Goal: Task Accomplishment & Management: Manage account settings

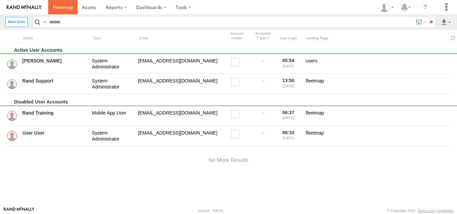
click at [60, 13] on link at bounding box center [62, 7] width 29 height 14
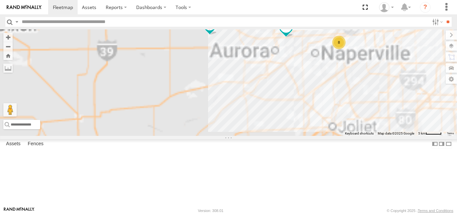
drag, startPoint x: 311, startPoint y: 128, endPoint x: 287, endPoint y: 151, distance: 32.7
click at [288, 136] on div "121- Elisha 120 - 123 125 - Ken 118 8" at bounding box center [228, 82] width 457 height 106
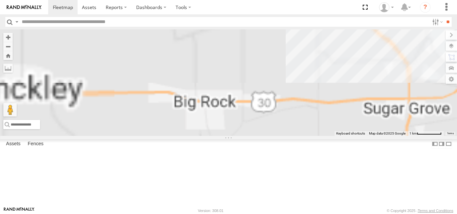
drag, startPoint x: 235, startPoint y: 93, endPoint x: 243, endPoint y: 133, distance: 41.2
click at [243, 133] on div "121- Elisha 120 - 123 125 - Ken 118 126 - Cory F" at bounding box center [228, 82] width 457 height 106
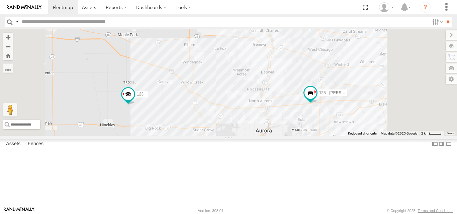
click at [0, 0] on link at bounding box center [0, 0] width 0 height 0
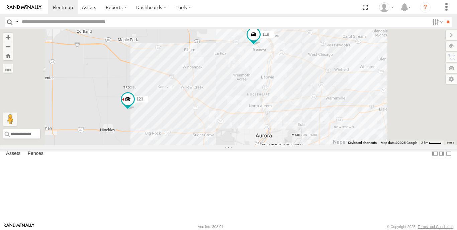
drag, startPoint x: 293, startPoint y: 112, endPoint x: 260, endPoint y: 120, distance: 33.9
click at [261, 120] on div "123 118" at bounding box center [228, 87] width 457 height 116
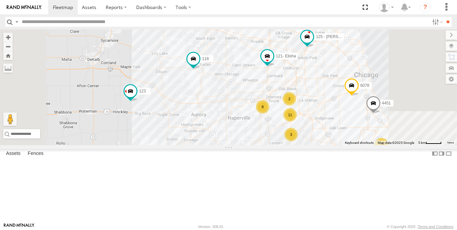
drag, startPoint x: 301, startPoint y: 136, endPoint x: 264, endPoint y: 122, distance: 40.3
click at [274, 123] on div "123 118 121- Elisha 119 126 - Cory F 120 - 4451 125 - Ken 128 6078 11 11 8 3 2" at bounding box center [228, 87] width 457 height 116
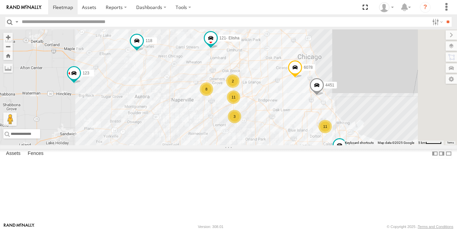
drag, startPoint x: 258, startPoint y: 119, endPoint x: 238, endPoint y: 161, distance: 46.2
click at [241, 146] on div "123 118 121- Elisha 119 126 - Cory F 120 - 4451 125 - Ken 128 6078 11 11 8 3 2" at bounding box center [228, 87] width 457 height 116
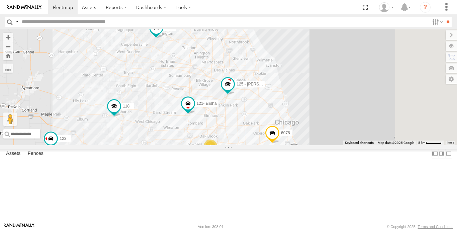
click at [0, 0] on span at bounding box center [0, 0] width 0 height 0
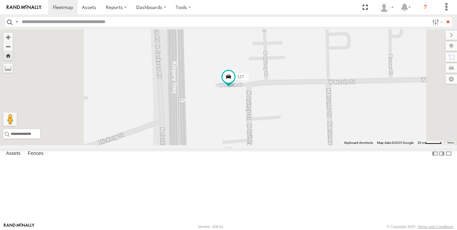
click at [0, 0] on link at bounding box center [0, 0] width 0 height 0
click at [63, 7] on span at bounding box center [63, 7] width 20 height 6
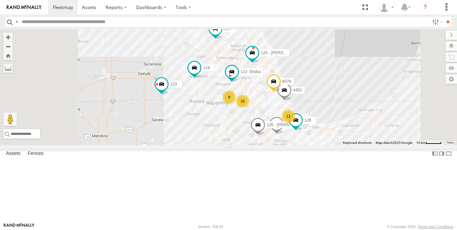
click at [260, 140] on div "16 11 8 119 126 - Cory F 121- Elisha 120 - 4451 123 125 - Ken 128 118 6078" at bounding box center [228, 87] width 457 height 116
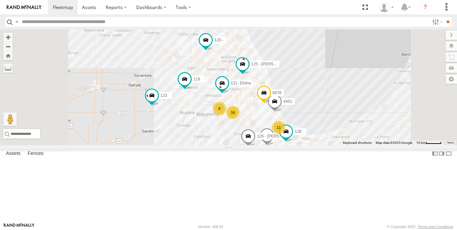
drag, startPoint x: 260, startPoint y: 140, endPoint x: 247, endPoint y: 154, distance: 18.9
click at [249, 146] on div "16 11 8 119 126 - Cory F 121- Elisha 120 - 4451 123 125 - Ken 128 118 6078" at bounding box center [228, 87] width 457 height 116
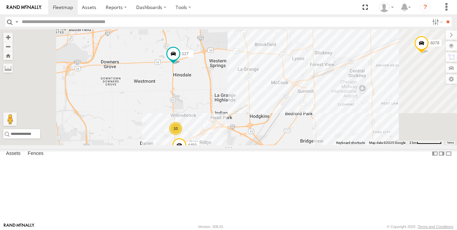
drag, startPoint x: 267, startPoint y: 95, endPoint x: 280, endPoint y: 142, distance: 49.3
click at [280, 142] on div "119 126 - Cory F 121- Elisha 120 - 4451 123 125 - Ken 128 118 6078 10 4450 3 12…" at bounding box center [228, 87] width 457 height 116
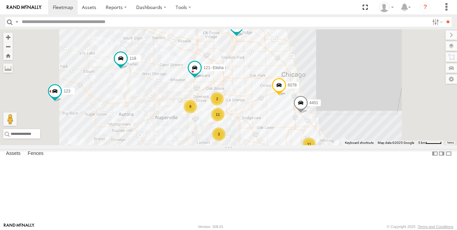
drag, startPoint x: 197, startPoint y: 121, endPoint x: 227, endPoint y: 126, distance: 30.4
click at [227, 126] on div "119 126 - Cory F 121- Elisha 120 - 4451 123 125 - Ken 128 118 6078 11 11 8 3 2" at bounding box center [228, 87] width 457 height 116
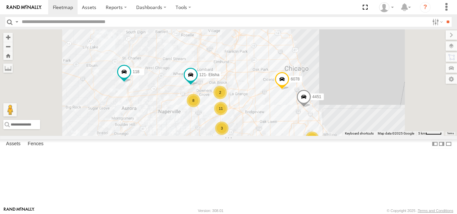
click at [0, 0] on span at bounding box center [0, 0] width 0 height 0
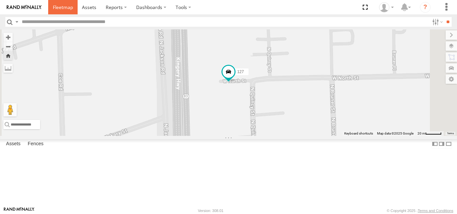
click at [61, 8] on span at bounding box center [63, 7] width 20 height 6
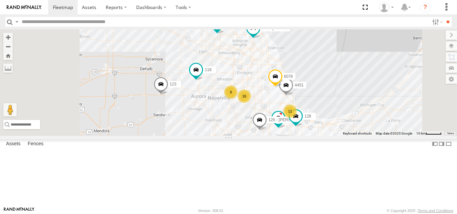
click at [176, 74] on div "16 11 9 119 126 - Cory F 120 - 4451 123 125 - Ken 128 118 6078" at bounding box center [228, 82] width 457 height 106
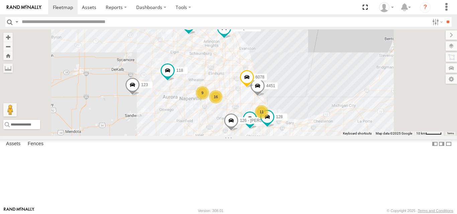
drag, startPoint x: 301, startPoint y: 152, endPoint x: 272, endPoint y: 152, distance: 28.8
click at [272, 136] on div "16 11 9 119 126 - Cory F 120 - 4451 123 125 - Ken 128 118 6078" at bounding box center [228, 82] width 457 height 106
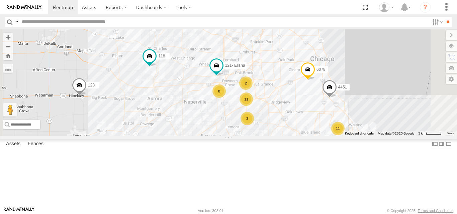
drag, startPoint x: 277, startPoint y: 139, endPoint x: 280, endPoint y: 159, distance: 20.6
click at [280, 136] on div "119 126 - Cory F 120 - 4451 123 125 - Ken 128 118 6078 11 11 8 3 121- Elisha 2" at bounding box center [228, 82] width 457 height 106
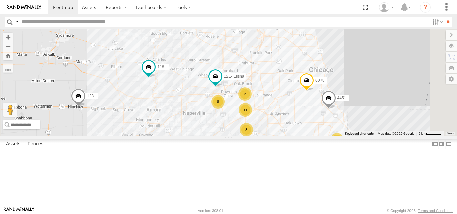
drag, startPoint x: 280, startPoint y: 138, endPoint x: 279, endPoint y: 159, distance: 20.5
click at [279, 136] on div "119 126 - Cory F 120 - 4451 123 125 - Ken 128 118 6078 11 11 8 3 121- Elisha 2" at bounding box center [228, 82] width 457 height 106
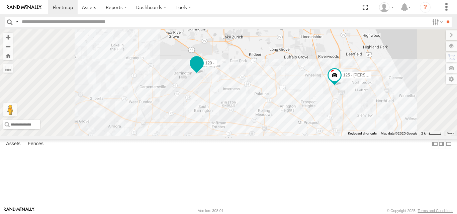
click at [203, 70] on span at bounding box center [197, 64] width 12 height 12
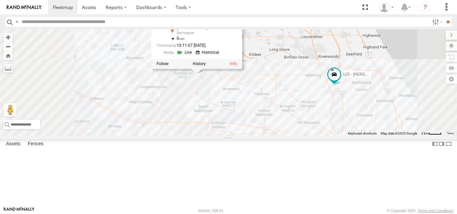
click at [269, 124] on div "119 126 - Cory F 120 - 4451 123 125 - Ken 128 118 6078 120 - Hook Truck Otis Rd…" at bounding box center [228, 82] width 457 height 106
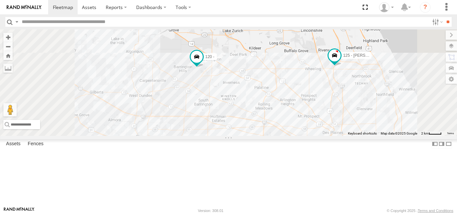
drag, startPoint x: 275, startPoint y: 167, endPoint x: 252, endPoint y: 95, distance: 75.0
click at [253, 97] on div "119 126 - Cory F 120 - 4451 123 125 - Ken 128 118 6078" at bounding box center [228, 82] width 457 height 106
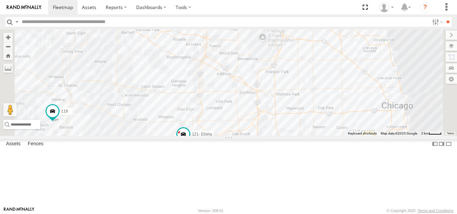
drag, startPoint x: 274, startPoint y: 84, endPoint x: 262, endPoint y: 143, distance: 60.0
click at [263, 136] on div "119 126 - Cory F 120 - 4451 123 125 - Ken 128 118 6078 10 8 121- Elisha 2" at bounding box center [228, 82] width 457 height 106
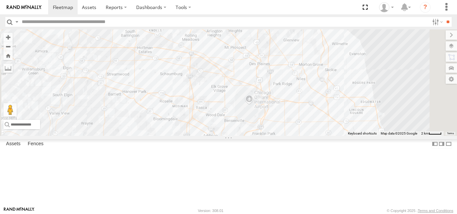
drag, startPoint x: 261, startPoint y: 129, endPoint x: 265, endPoint y: 102, distance: 28.0
click at [265, 102] on div "119 126 - Cory F 120 - 4451 123 125 - Ken 128 118 6078 10 8 121- Elisha 2" at bounding box center [228, 82] width 457 height 106
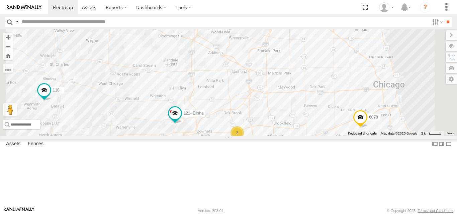
drag, startPoint x: 299, startPoint y: 142, endPoint x: 294, endPoint y: 107, distance: 35.2
click at [294, 107] on div "119 126 - Cory F 120 - 4451 123 125 - Ken 128 118 6078 10 8 121- Elisha 2" at bounding box center [228, 82] width 457 height 106
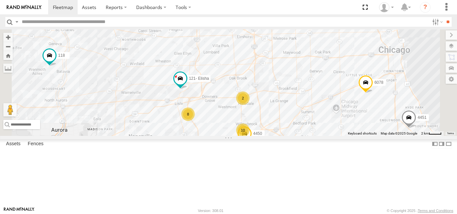
drag, startPoint x: 286, startPoint y: 116, endPoint x: 296, endPoint y: 95, distance: 23.3
click at [296, 96] on div "119 126 - Cory F 120 - 4451 123 125 - Ken 128 118 6078 10 8 121- Elisha 2 4450" at bounding box center [228, 82] width 457 height 106
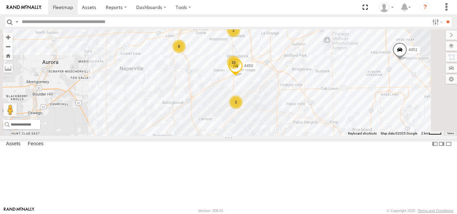
drag, startPoint x: 315, startPoint y: 160, endPoint x: 304, endPoint y: 92, distance: 68.8
click at [304, 92] on div "119 126 - Cory F 120 - 4451 123 125 - Ken 128 118 6078 10 8 121- Elisha 2 4450 3" at bounding box center [228, 82] width 457 height 106
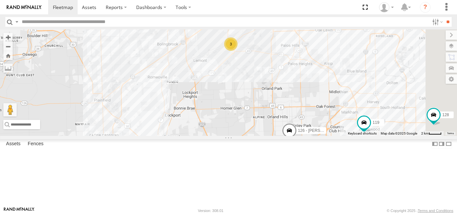
drag, startPoint x: 295, startPoint y: 133, endPoint x: 291, endPoint y: 100, distance: 33.0
click at [291, 100] on div "119 126 - Cory F 120 - 4451 123 125 - Ken 128 118 6078 10 8 121- Elisha 2 4450 3" at bounding box center [228, 82] width 457 height 106
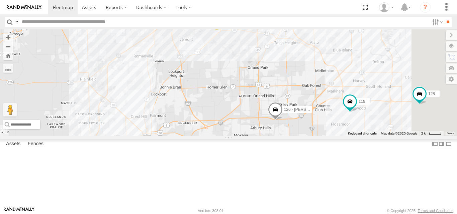
drag, startPoint x: 318, startPoint y: 140, endPoint x: 256, endPoint y: 115, distance: 66.8
click at [256, 115] on div "119 126 - Cory F 120 - 4451 123 125 - Ken 128 118 6078 10 8 121- Elisha 2 4450 3" at bounding box center [228, 82] width 457 height 106
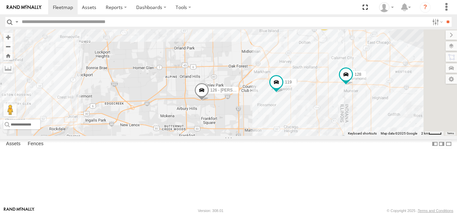
drag, startPoint x: 229, startPoint y: 117, endPoint x: 261, endPoint y: 124, distance: 32.2
click at [261, 124] on div "119 126 - Cory F 120 - 4451 123 125 - Ken 128 118 6078 10 8 121- Elisha 2 4450 …" at bounding box center [228, 82] width 457 height 106
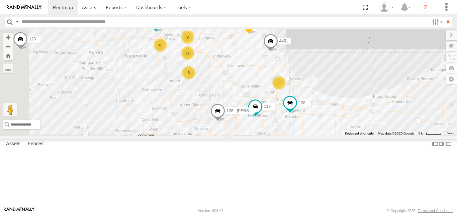
drag, startPoint x: 239, startPoint y: 118, endPoint x: 258, endPoint y: 151, distance: 38.3
click at [258, 136] on div "119 126 - Cory F 120 - 4451 123 125 - Ken 128 118 6078 121- Elisha 11 11 8 3 2" at bounding box center [228, 82] width 457 height 106
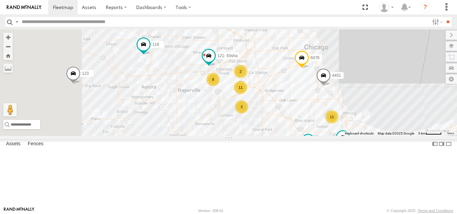
drag, startPoint x: 243, startPoint y: 142, endPoint x: 275, endPoint y: 147, distance: 32.1
click at [275, 136] on div "119 126 - Cory F 120 - 4451 123 125 - Ken 128 118 6078 121- Elisha 11 11 8 3 2" at bounding box center [228, 82] width 457 height 106
click at [0, 0] on span at bounding box center [0, 0] width 0 height 0
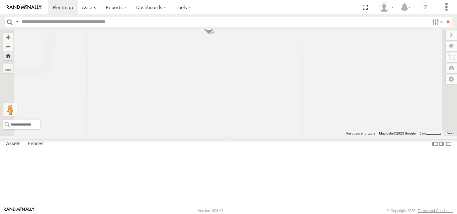
drag, startPoint x: 318, startPoint y: 77, endPoint x: 315, endPoint y: 131, distance: 54.3
click at [315, 131] on div "123" at bounding box center [228, 82] width 457 height 106
click at [214, 96] on span at bounding box center [206, 87] width 15 height 18
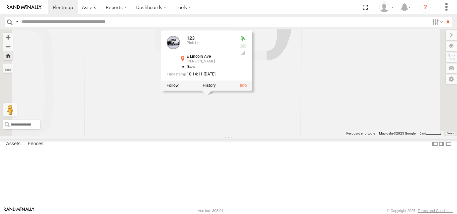
click at [285, 136] on div "123 123 Pick Up E Lincoln Ave Hinckley 41.76894 , -88.62936 0 10:14:11 09/26/20…" at bounding box center [228, 82] width 457 height 106
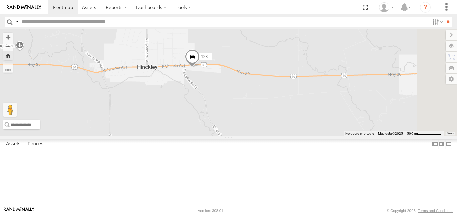
drag, startPoint x: 317, startPoint y: 189, endPoint x: 308, endPoint y: 131, distance: 58.0
click at [308, 131] on div "123" at bounding box center [228, 82] width 457 height 106
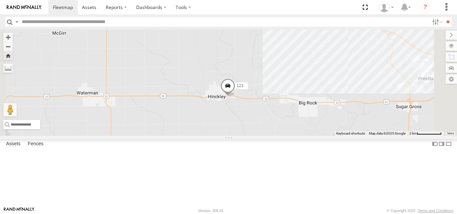
drag, startPoint x: 302, startPoint y: 136, endPoint x: 313, endPoint y: 150, distance: 18.3
click at [313, 136] on div "123" at bounding box center [228, 82] width 457 height 106
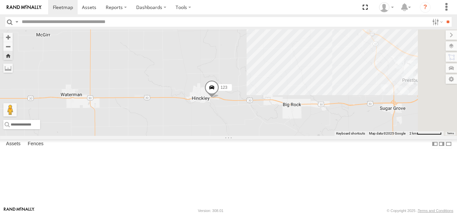
drag, startPoint x: 313, startPoint y: 150, endPoint x: 282, endPoint y: 146, distance: 32.1
click at [282, 136] on div "123" at bounding box center [228, 82] width 457 height 106
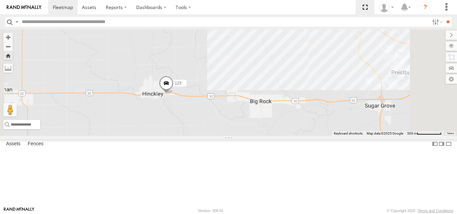
scroll to position [0, 0]
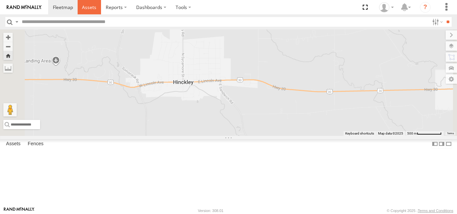
click at [94, 7] on span at bounding box center [89, 7] width 14 height 6
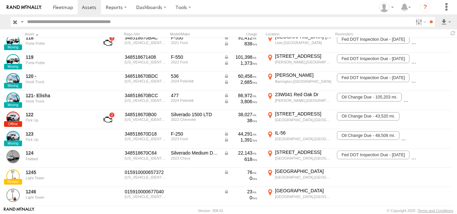
scroll to position [170, 0]
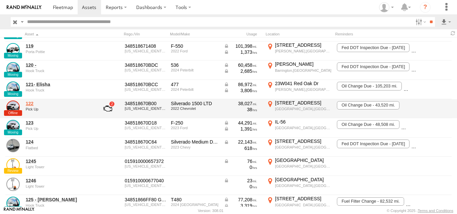
click at [35, 104] on link "122" at bounding box center [58, 104] width 65 height 6
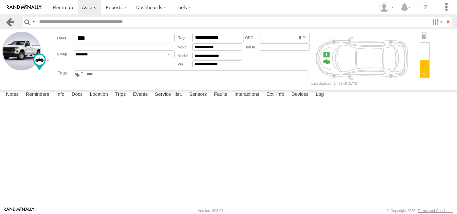
click at [8, 23] on link at bounding box center [10, 22] width 10 height 10
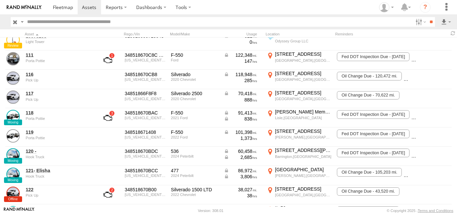
scroll to position [119, 0]
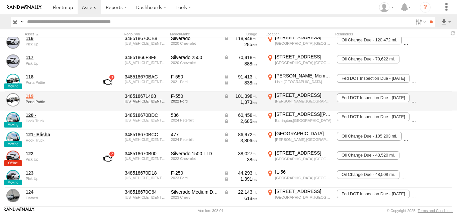
click at [30, 98] on link "119" at bounding box center [58, 96] width 65 height 6
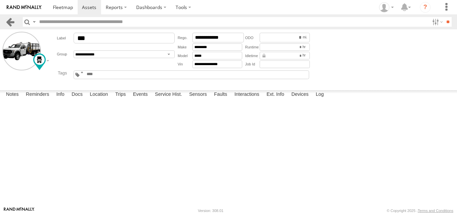
click at [10, 26] on link at bounding box center [10, 22] width 10 height 10
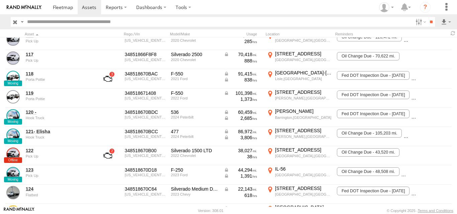
scroll to position [128, 0]
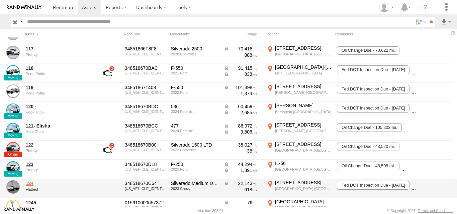
click at [29, 183] on link "124" at bounding box center [58, 184] width 65 height 6
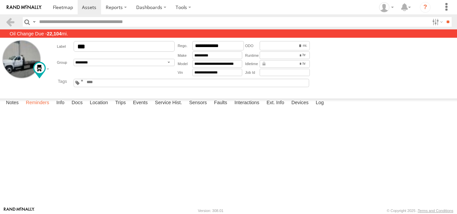
click at [38, 108] on label "Reminders" at bounding box center [37, 103] width 30 height 9
click at [0, 0] on button "Complete" at bounding box center [0, 0] width 0 height 0
click at [0, 0] on select "**********" at bounding box center [0, 0] width 0 height 0
select select "**********"
click at [0, 0] on select "**********" at bounding box center [0, 0] width 0 height 0
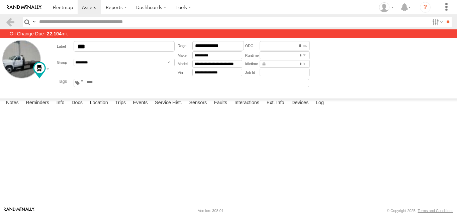
click at [0, 0] on input "text" at bounding box center [0, 0] width 0 height 0
type input "**********"
click at [0, 0] on input "number" at bounding box center [0, 0] width 0 height 0
type input "*****"
click at [0, 0] on input "number" at bounding box center [0, 0] width 0 height 0
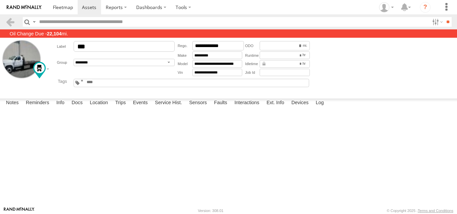
type input "*****"
click at [0, 0] on input "number" at bounding box center [0, 0] width 0 height 0
type input "*****"
click at [0, 0] on select "**********" at bounding box center [0, 0] width 0 height 0
select select "*****"
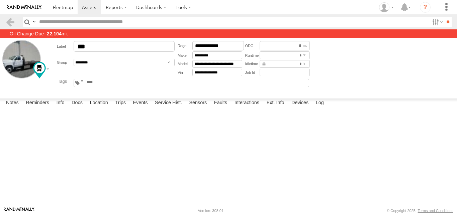
click at [0, 0] on select "**********" at bounding box center [0, 0] width 0 height 0
click at [0, 0] on button "submit" at bounding box center [0, 0] width 0 height 0
select select
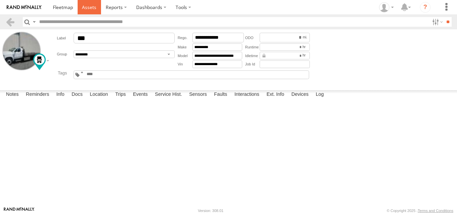
click at [87, 4] on span at bounding box center [89, 7] width 14 height 6
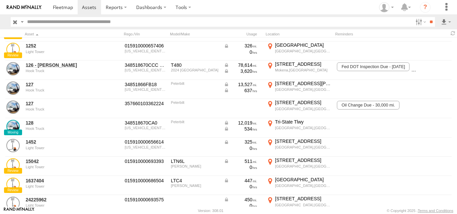
scroll to position [367, 0]
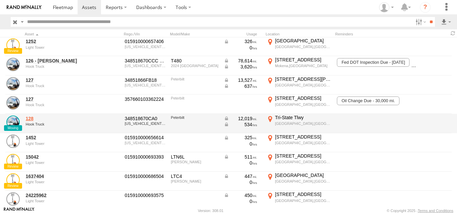
click at [32, 119] on link "128" at bounding box center [58, 119] width 65 height 6
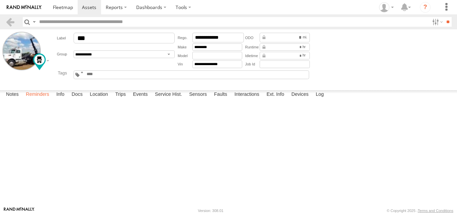
click at [37, 100] on label "Reminders" at bounding box center [37, 94] width 30 height 9
click at [0, 0] on select "**********" at bounding box center [0, 0] width 0 height 0
select select "**********"
click at [0, 0] on select "**********" at bounding box center [0, 0] width 0 height 0
click at [0, 0] on input "text" at bounding box center [0, 0] width 0 height 0
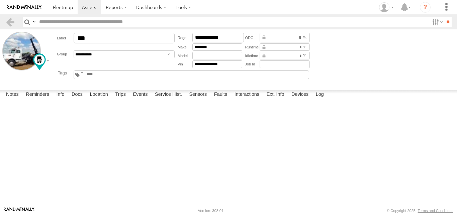
type input "**********"
click at [0, 0] on input "number" at bounding box center [0, 0] width 0 height 0
type input "*****"
click at [0, 0] on input "number" at bounding box center [0, 0] width 0 height 0
type input "*****"
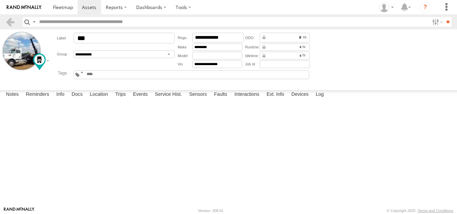
click at [0, 0] on input "number" at bounding box center [0, 0] width 0 height 0
type input "*****"
click at [0, 0] on select "**********" at bounding box center [0, 0] width 0 height 0
select select "*****"
click at [0, 0] on select "**********" at bounding box center [0, 0] width 0 height 0
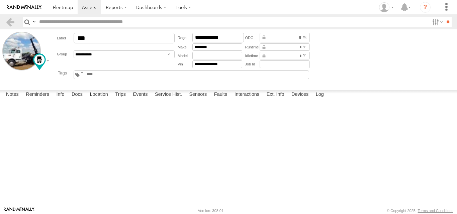
click at [0, 0] on button "submit" at bounding box center [0, 0] width 0 height 0
select select
click at [10, 25] on link at bounding box center [10, 22] width 10 height 10
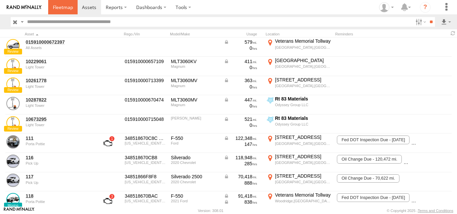
click at [57, 8] on span at bounding box center [63, 7] width 20 height 6
